Goal: Task Accomplishment & Management: Complete application form

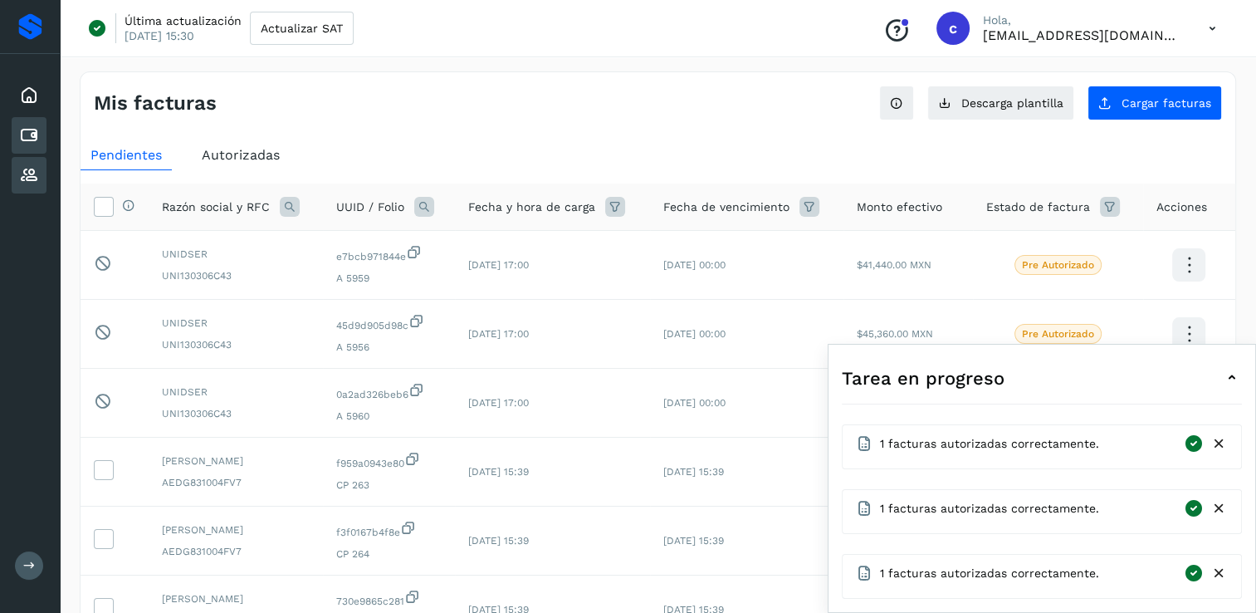
click at [45, 174] on div "Proveedores" at bounding box center [29, 175] width 35 height 37
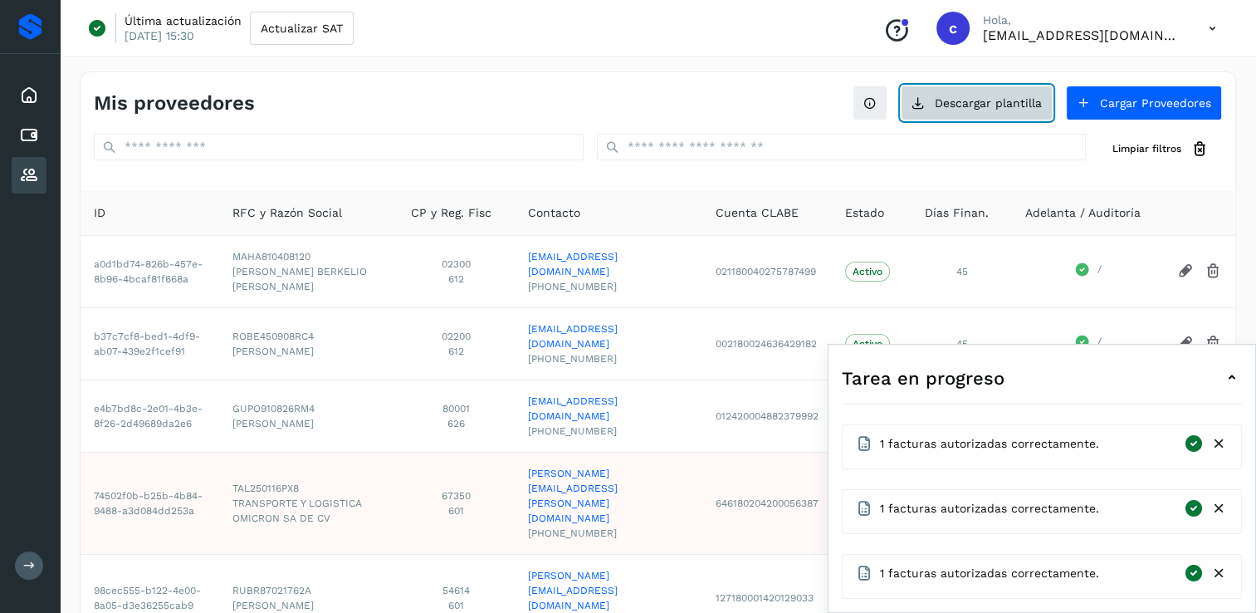
click at [990, 105] on button "Descargar plantilla" at bounding box center [977, 103] width 152 height 35
click at [1014, 94] on button "Descargar plantilla" at bounding box center [977, 103] width 152 height 35
drag, startPoint x: 33, startPoint y: 178, endPoint x: 121, endPoint y: 178, distance: 88.0
click at [31, 178] on icon at bounding box center [29, 175] width 20 height 20
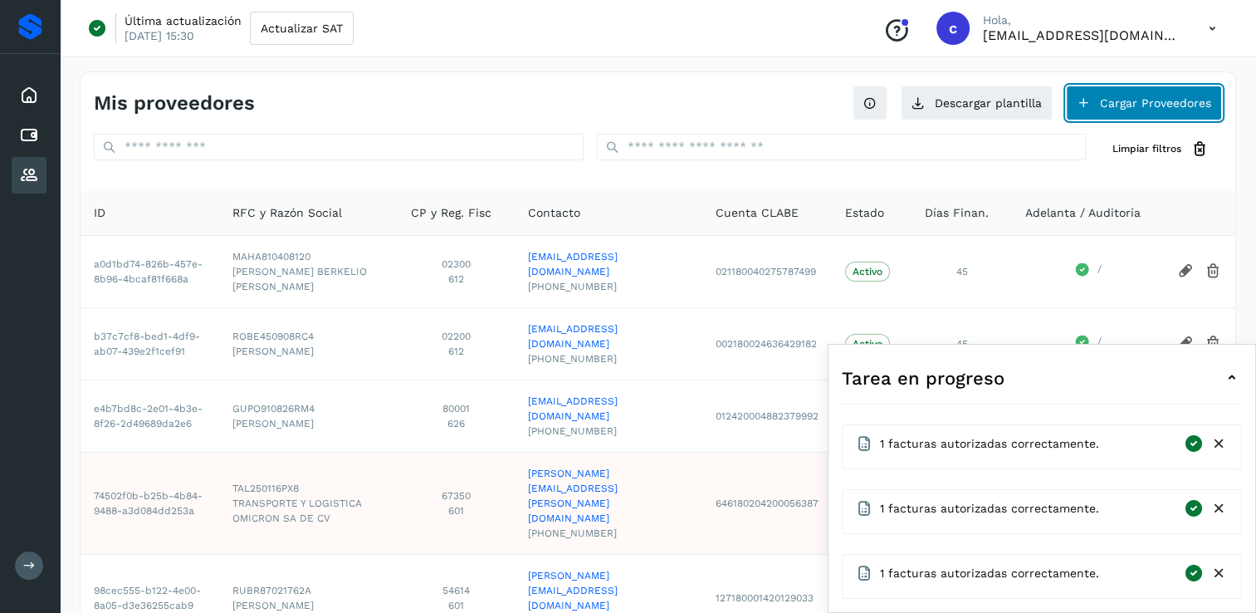
click at [1149, 107] on button "Cargar Proveedores" at bounding box center [1144, 103] width 156 height 35
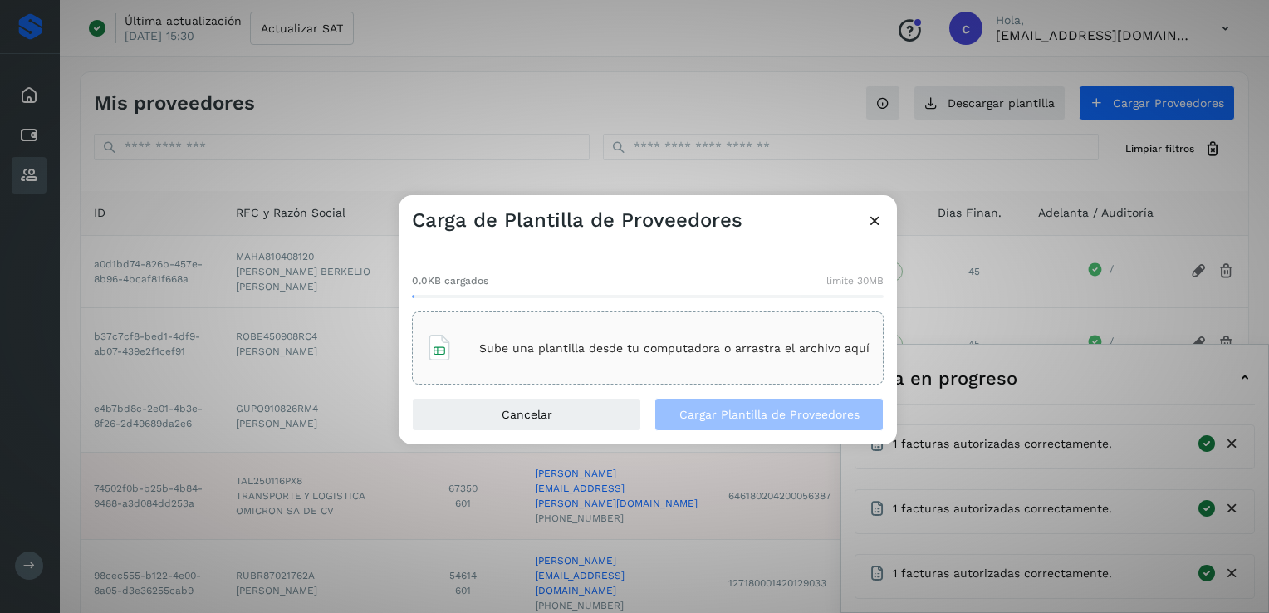
click at [709, 360] on div "Sube una plantilla desde tu computadora o arrastra el archivo aquí" at bounding box center [647, 347] width 443 height 45
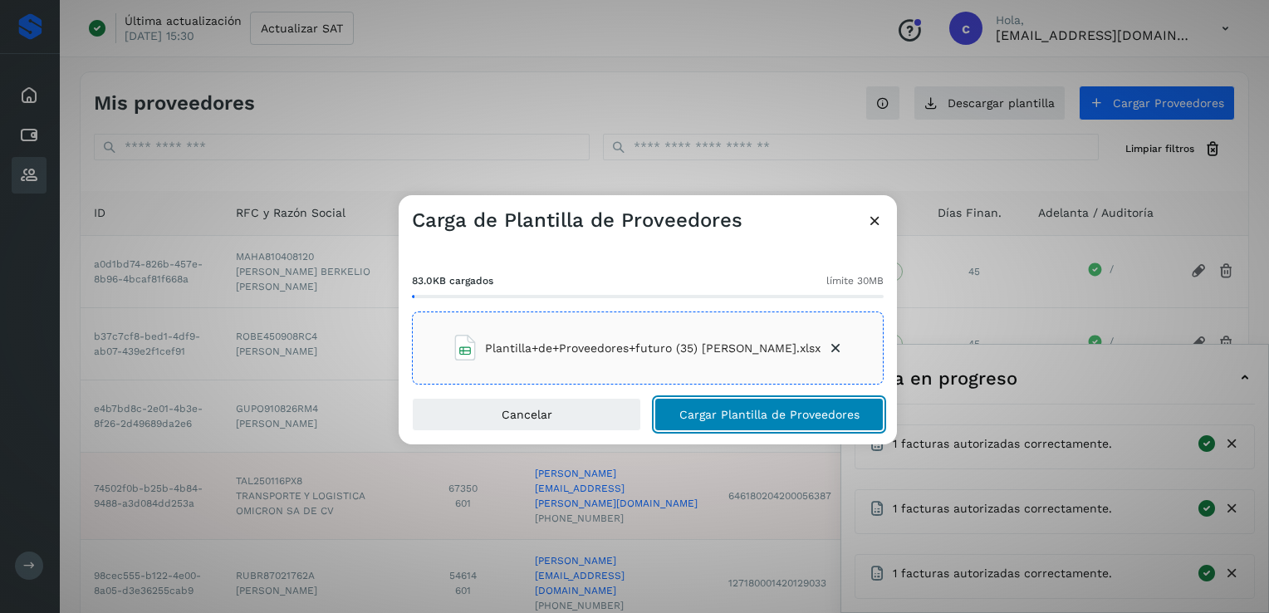
click at [788, 408] on span "Cargar Plantilla de Proveedores" at bounding box center [769, 414] width 180 height 12
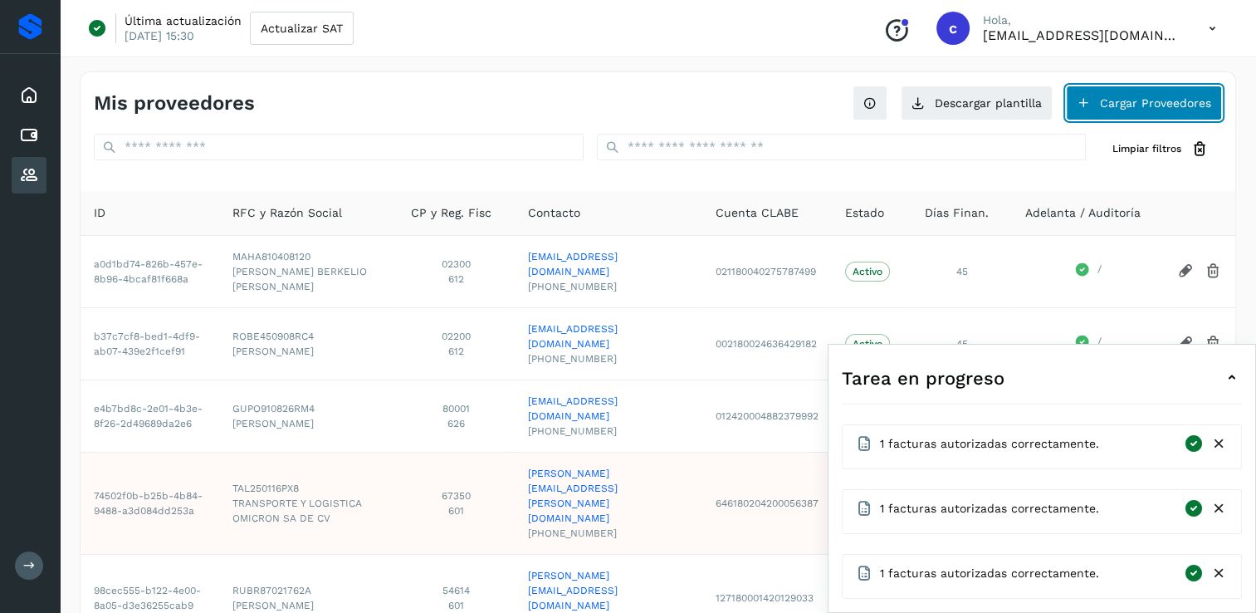
click at [1182, 90] on button "Cargar Proveedores" at bounding box center [1144, 103] width 156 height 35
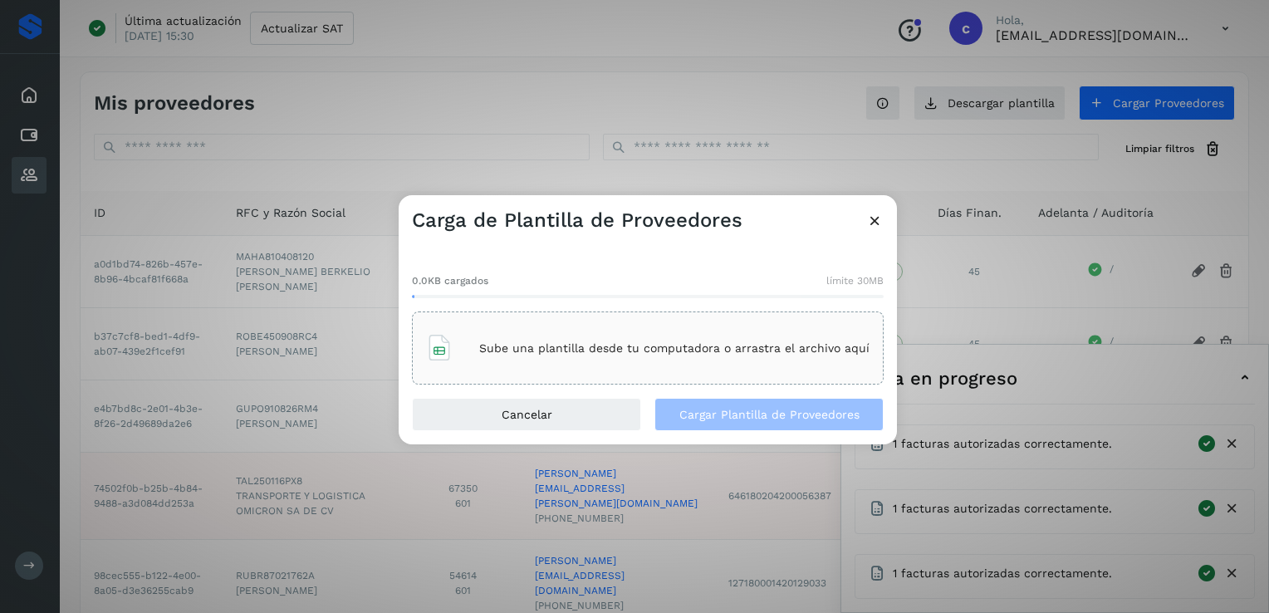
click at [483, 330] on div "Sube una plantilla desde tu computadora o arrastra el archivo aquí" at bounding box center [647, 347] width 443 height 45
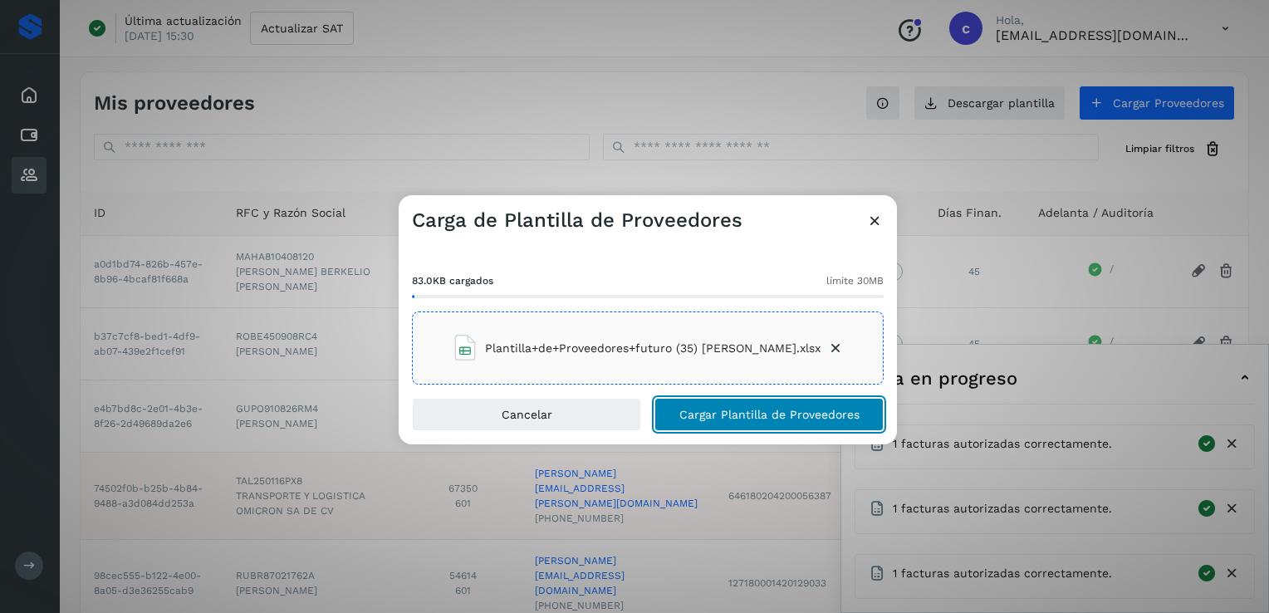
click at [800, 423] on button "Cargar Plantilla de Proveedores" at bounding box center [768, 414] width 229 height 33
